Goal: Information Seeking & Learning: Learn about a topic

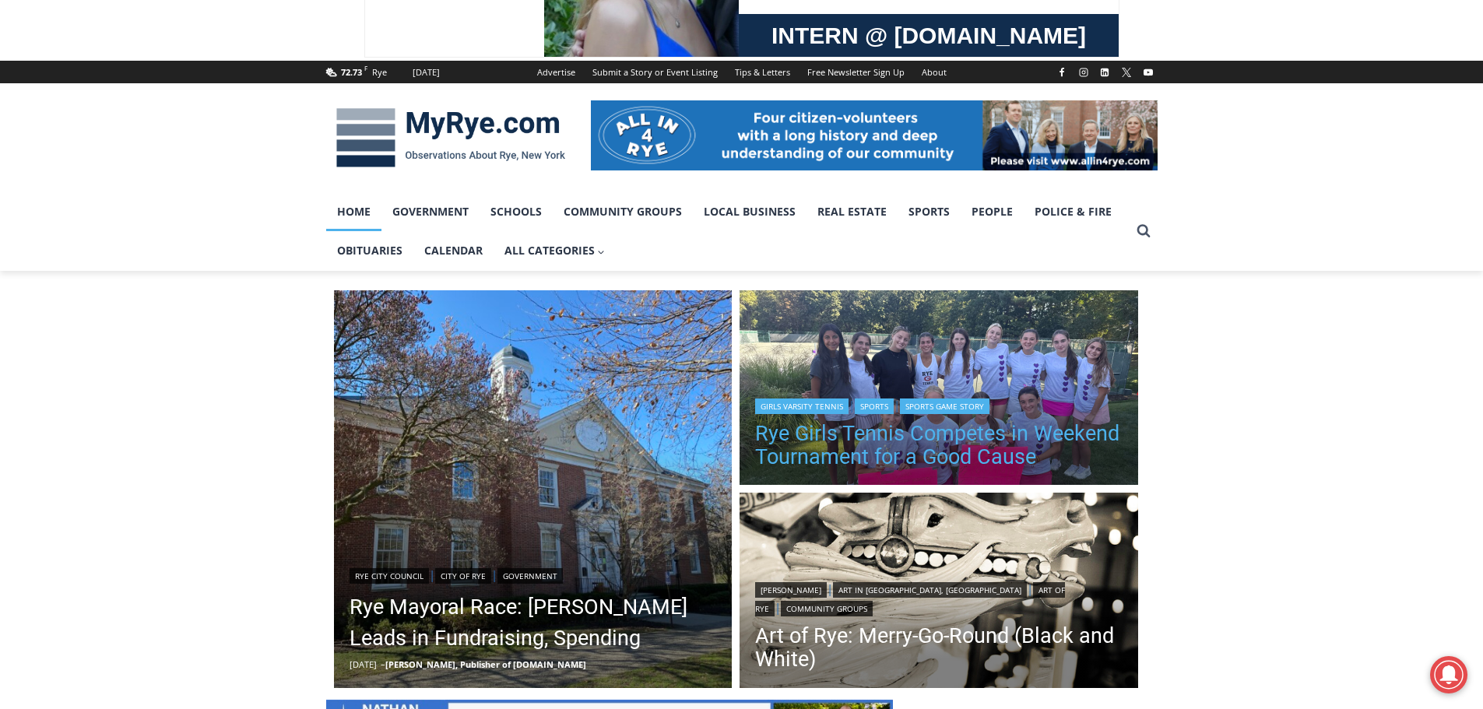
scroll to position [156, 0]
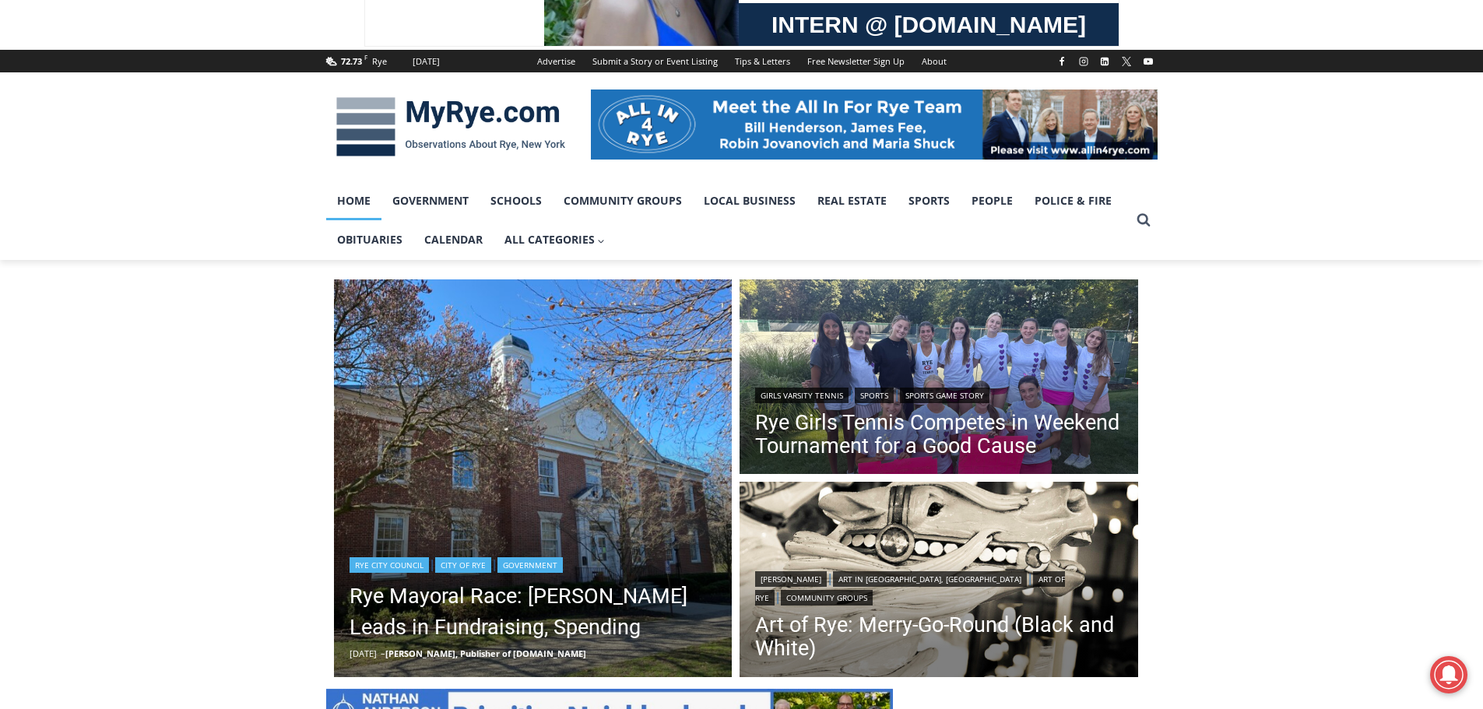
click at [649, 504] on img "Read More Rye Mayoral Race: Henderson Leads in Fundraising, Spending" at bounding box center [533, 478] width 398 height 398
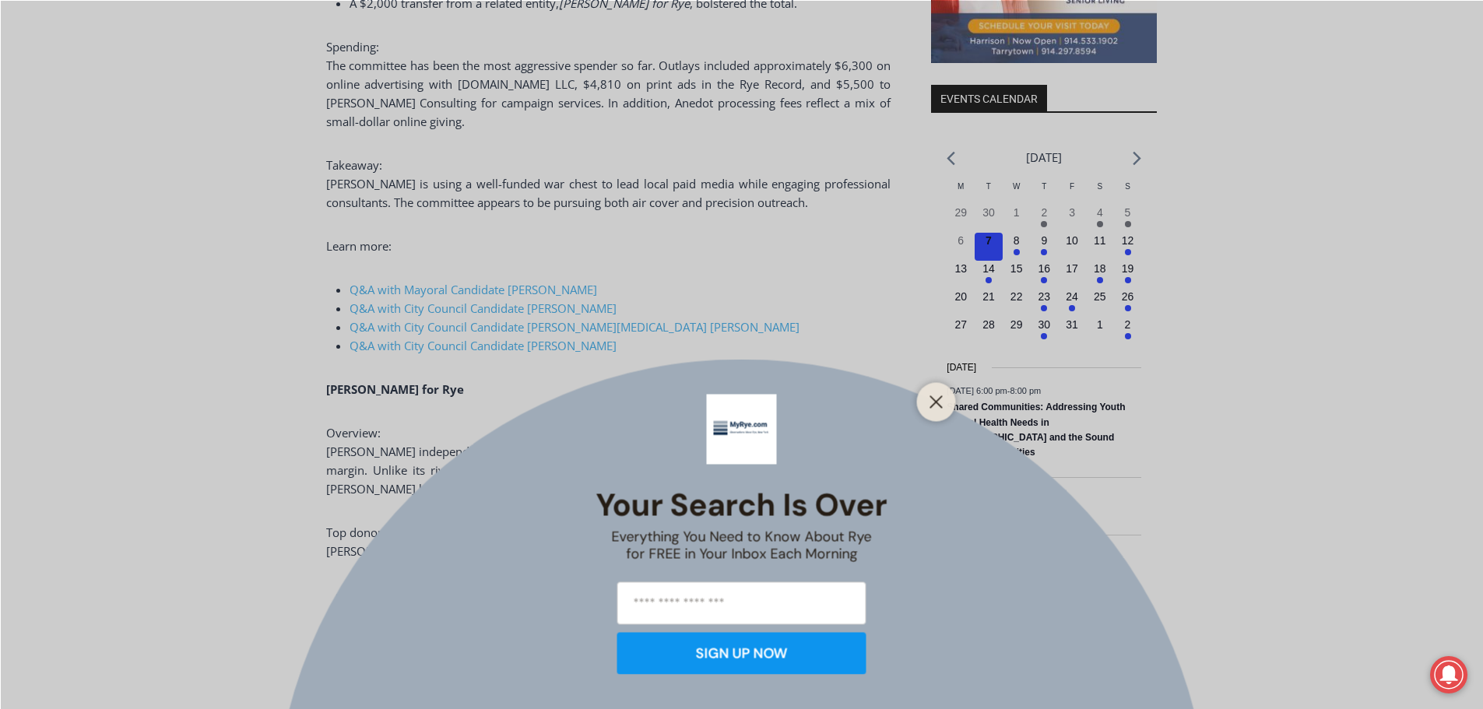
scroll to position [1868, 0]
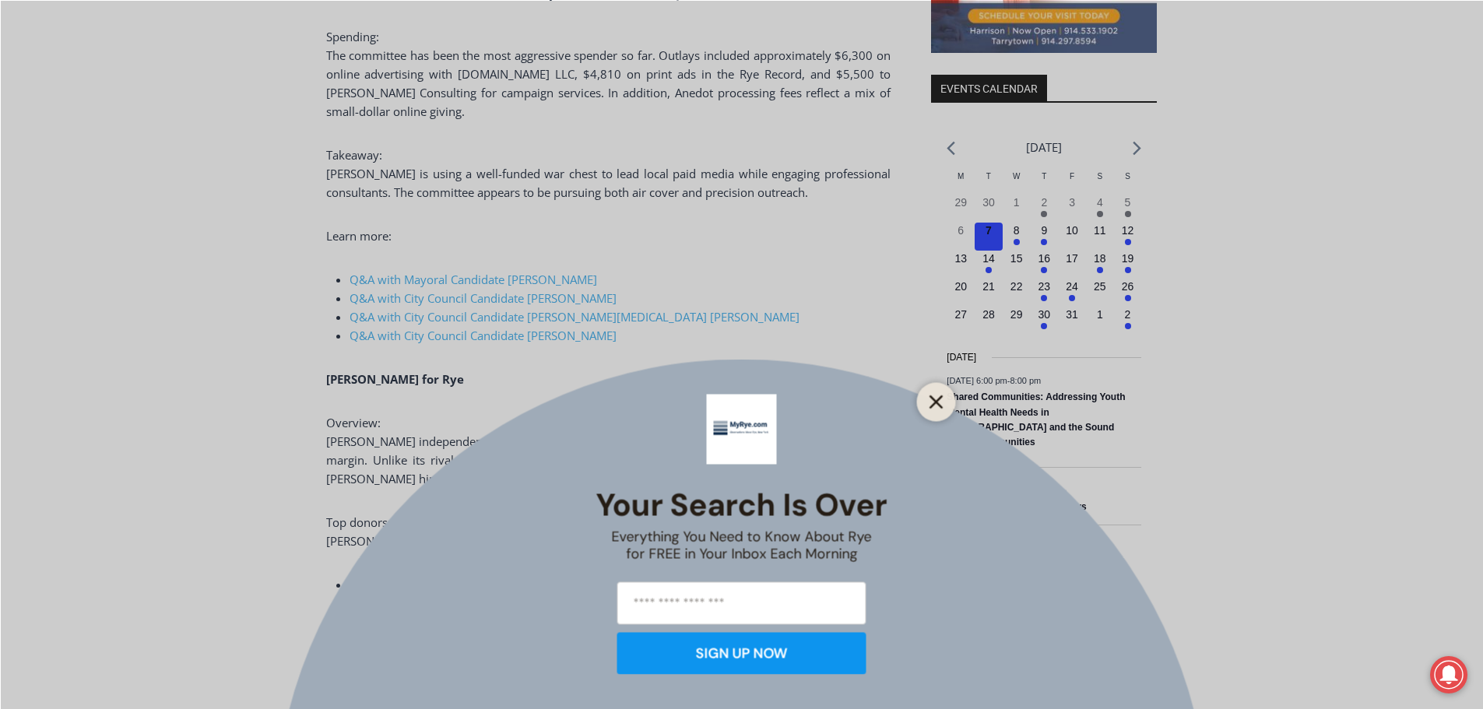
click at [942, 401] on button "Close" at bounding box center [936, 402] width 22 height 22
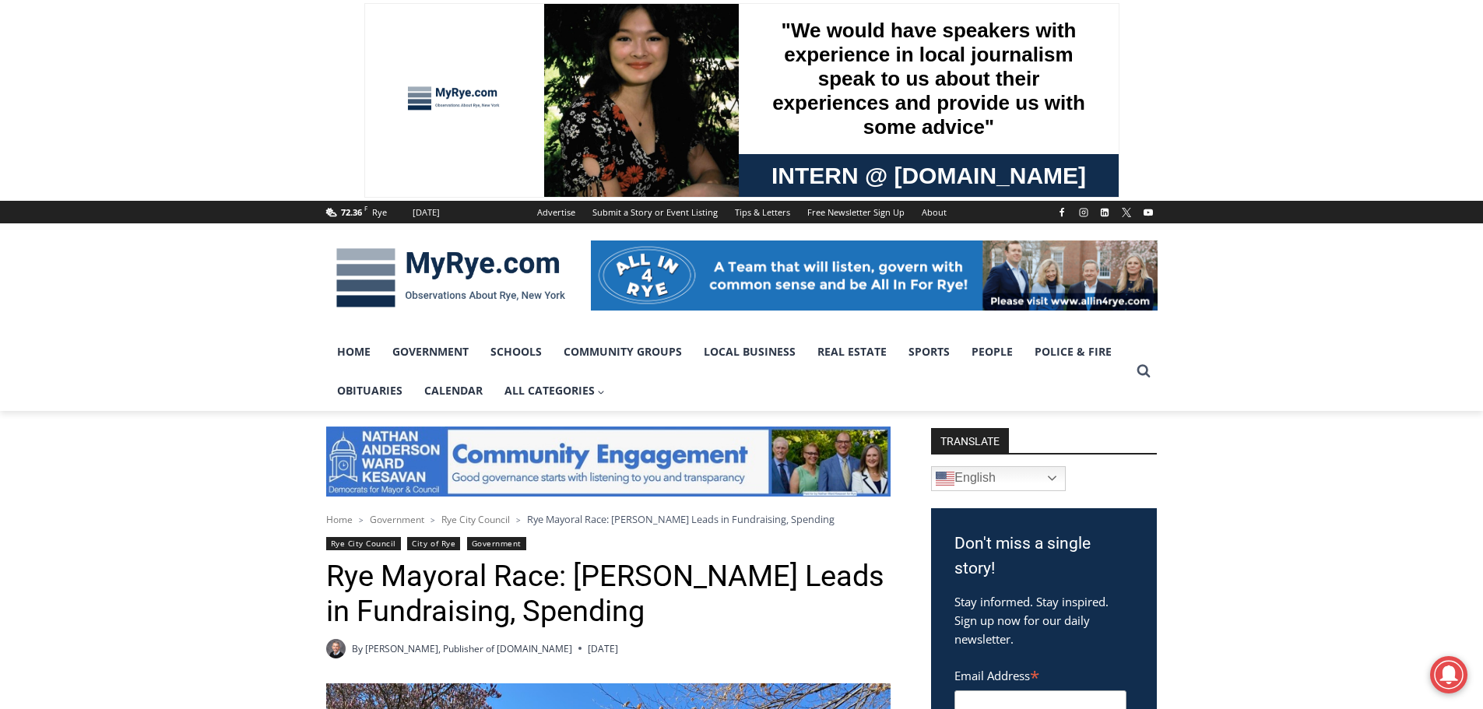
scroll to position [0, 0]
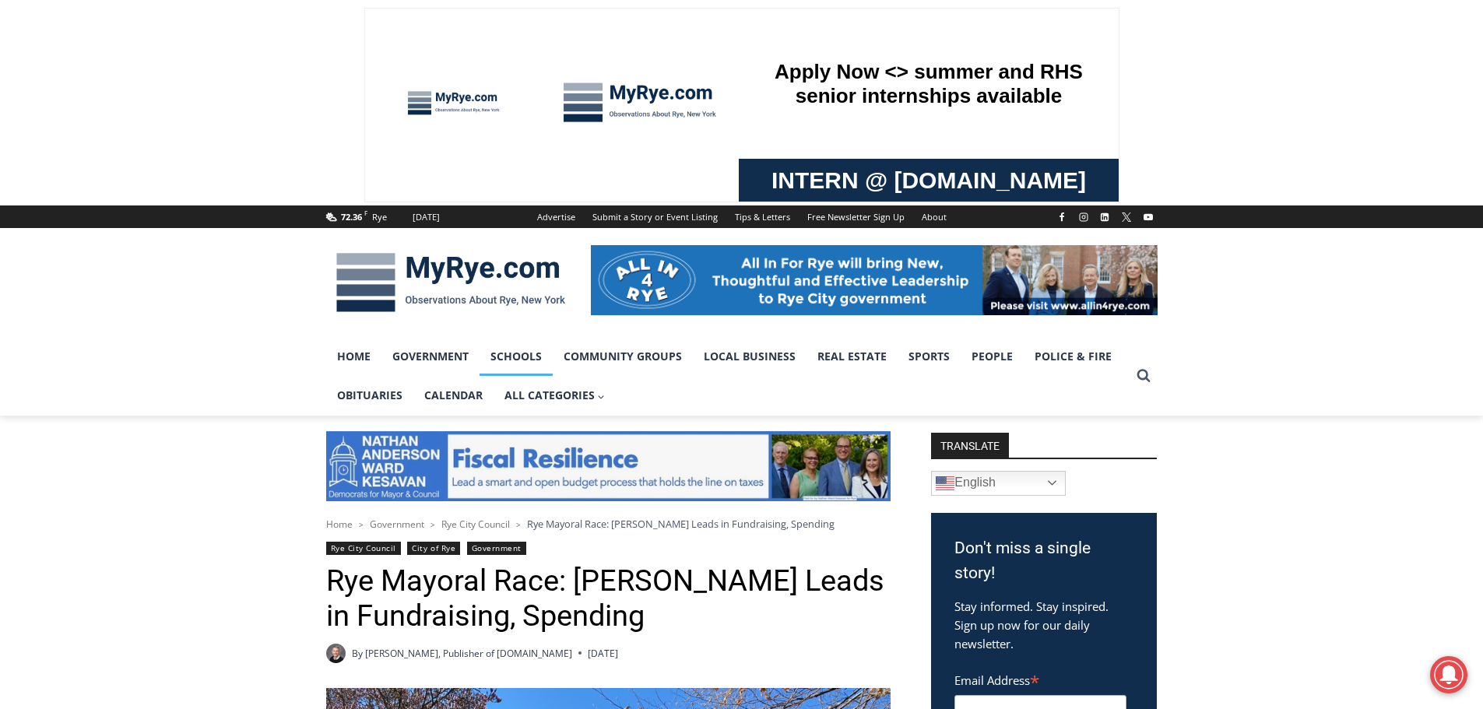
click at [528, 362] on link "Schools" at bounding box center [515, 356] width 73 height 39
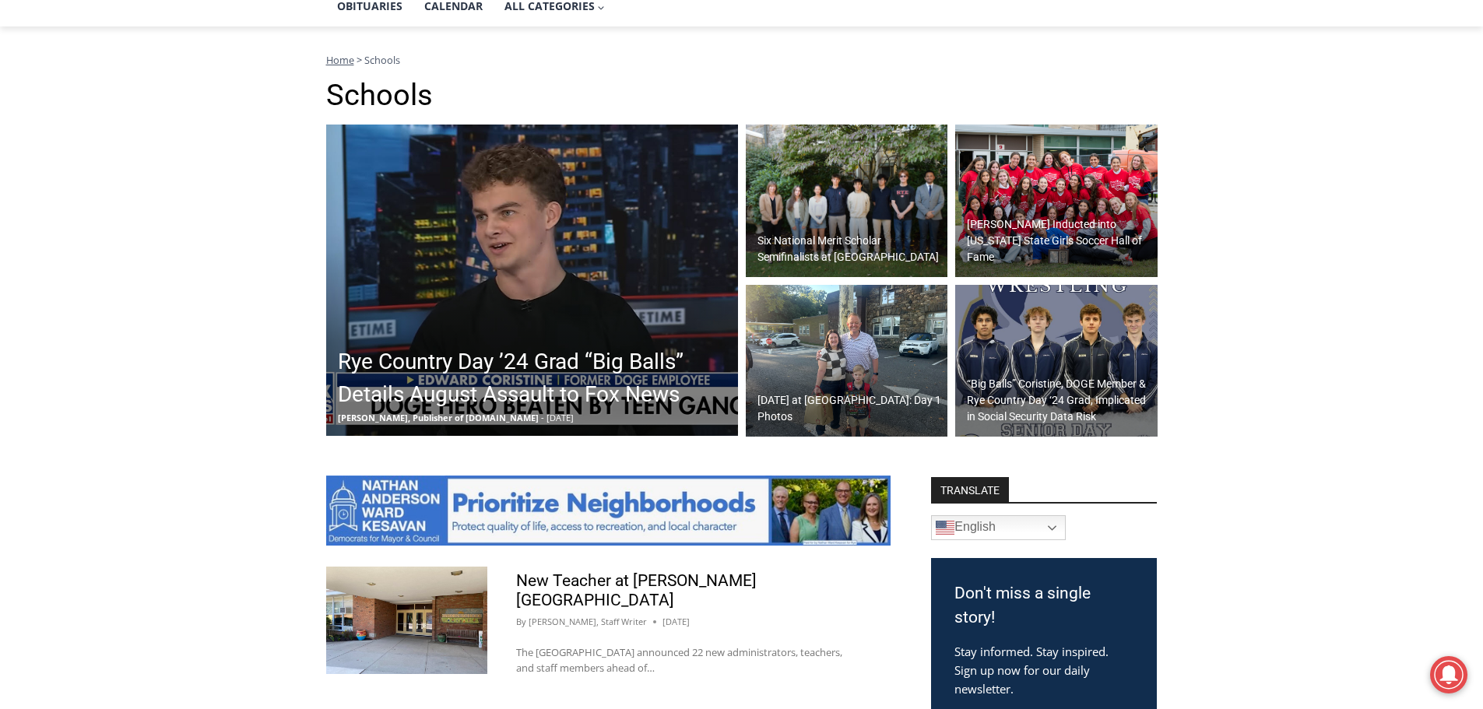
scroll to position [623, 0]
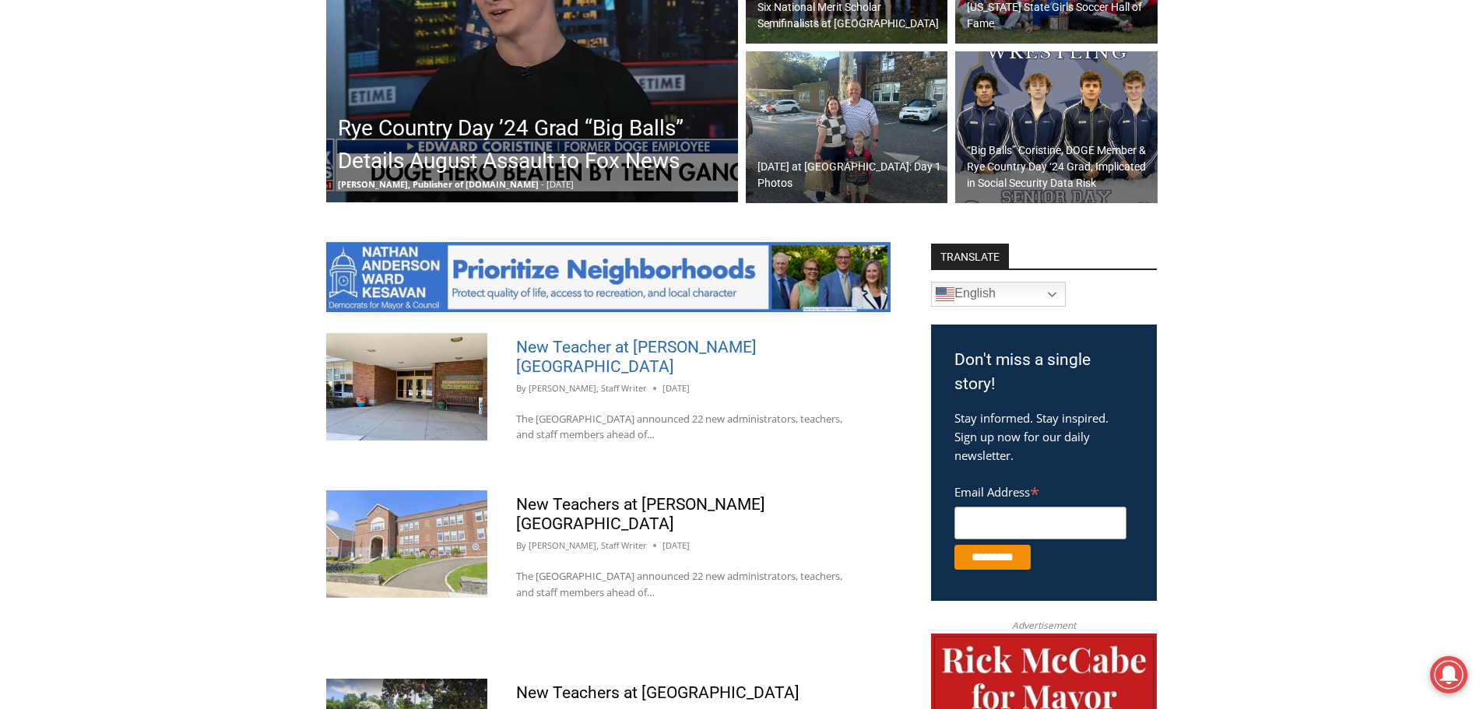
click at [635, 353] on link "New Teacher at Osborn School" at bounding box center [636, 357] width 240 height 38
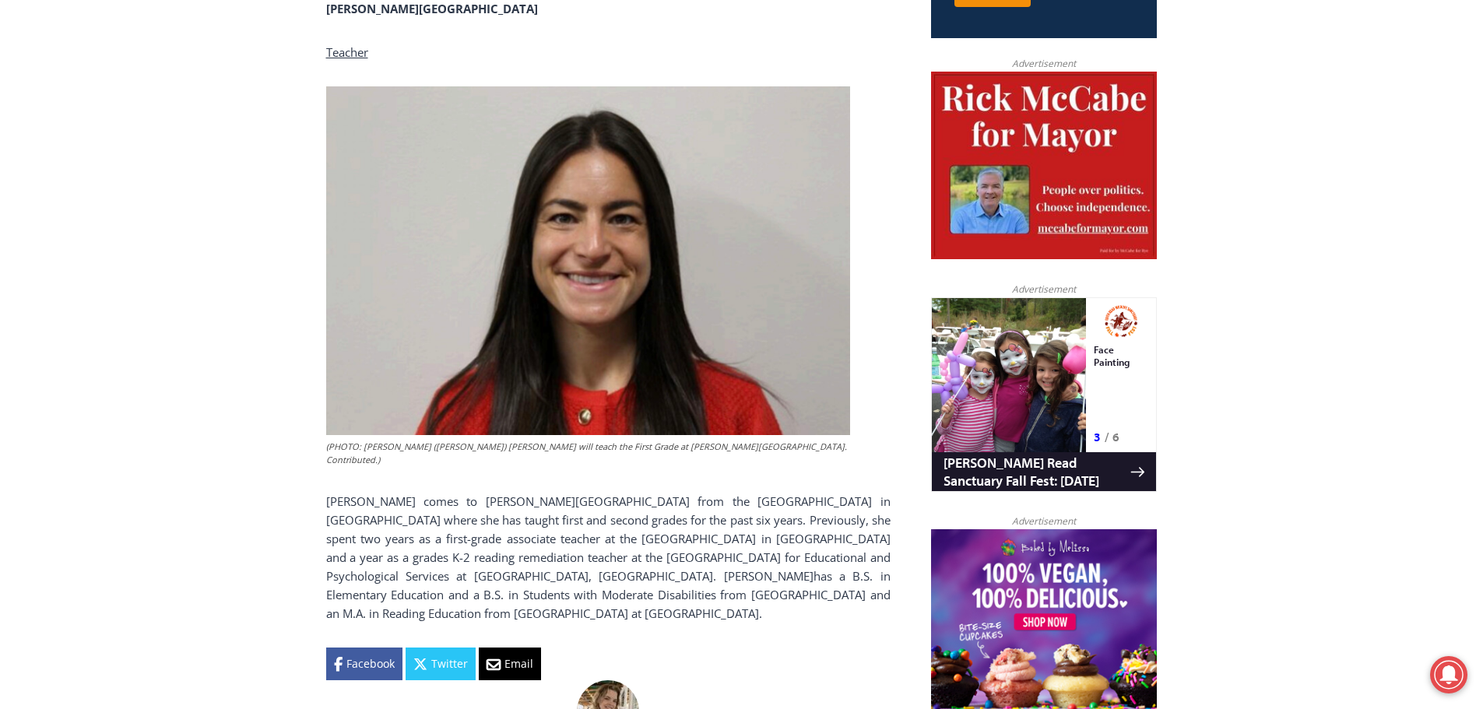
scroll to position [673, 0]
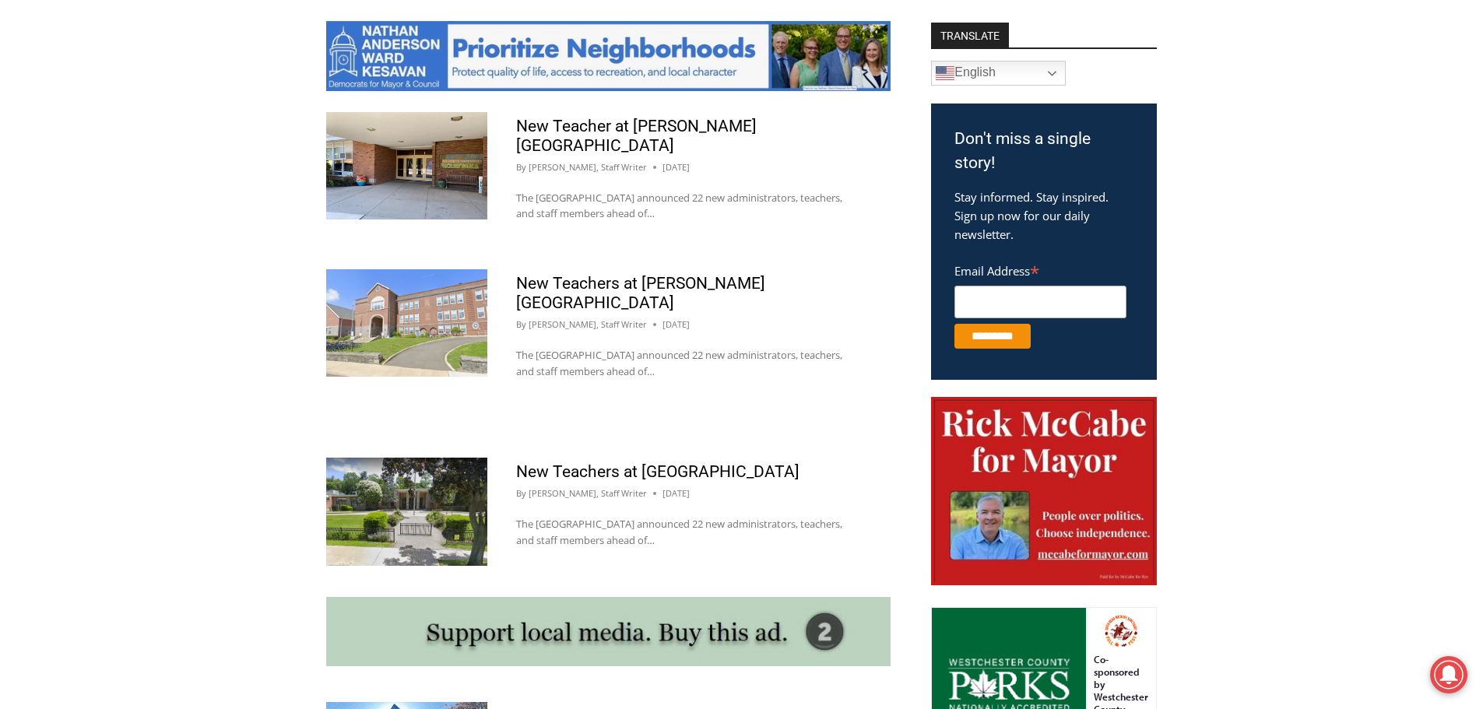
scroll to position [856, 0]
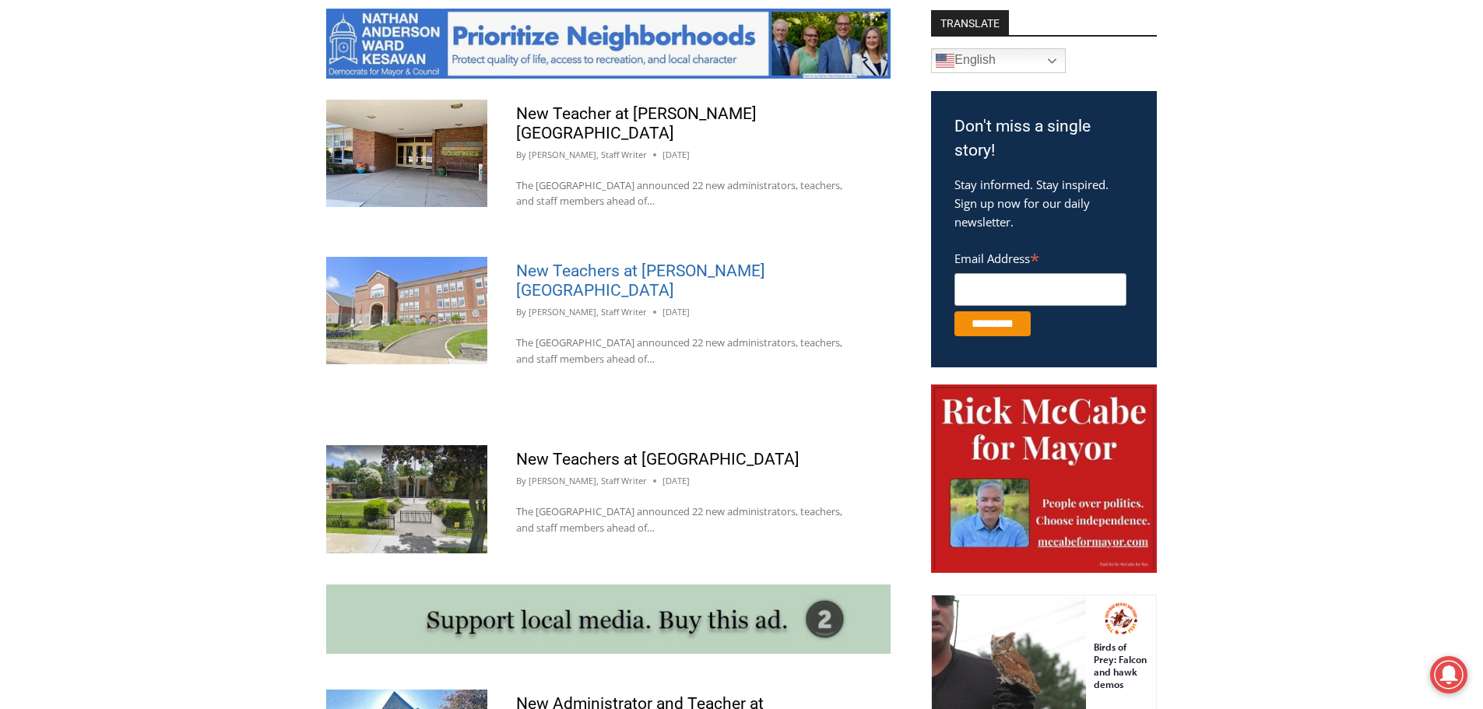
click at [655, 261] on link "New Teachers at [PERSON_NAME][GEOGRAPHIC_DATA]" at bounding box center [640, 280] width 249 height 38
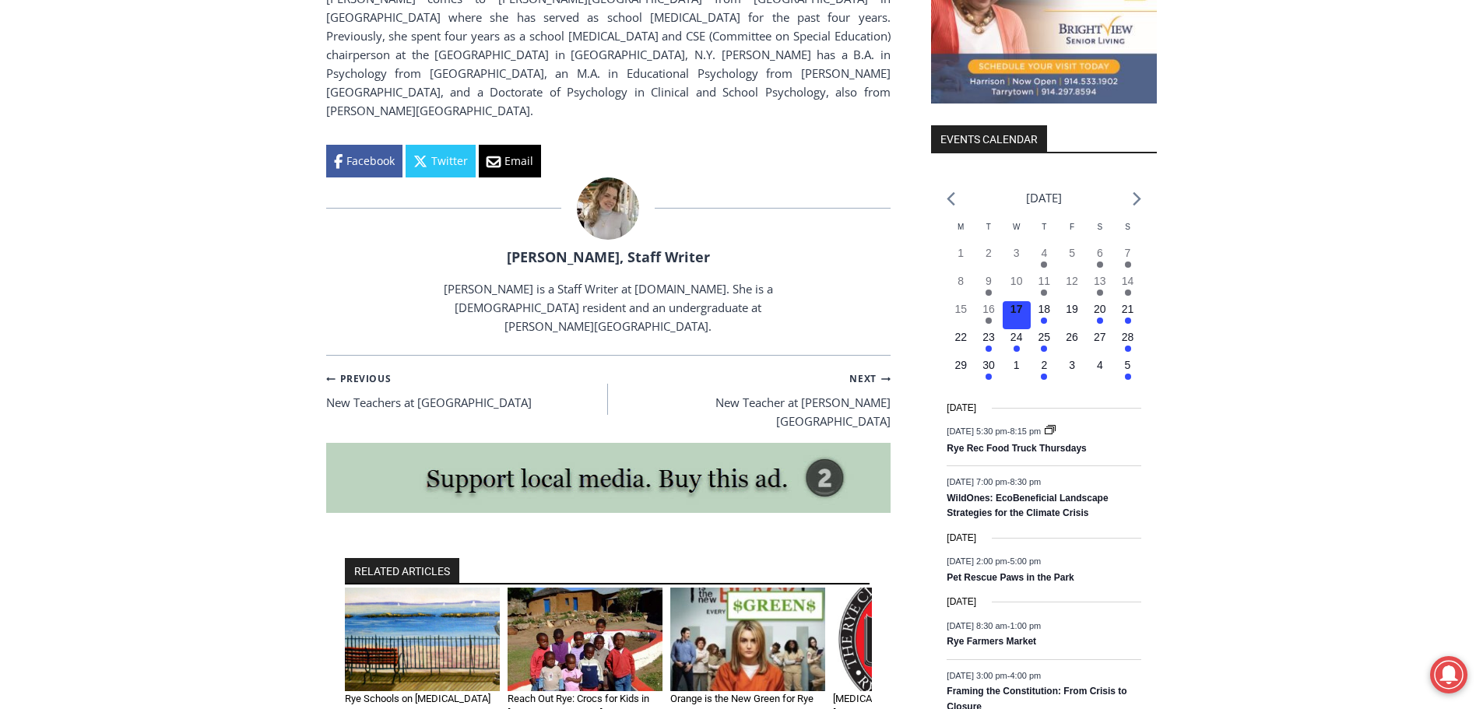
scroll to position [1868, 0]
